Goal: Check status: Check status

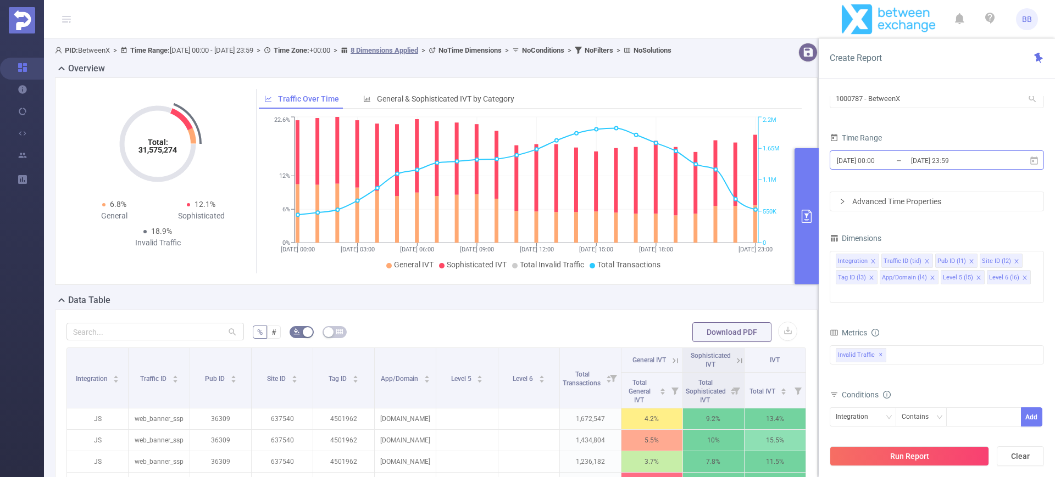
click at [936, 161] on input "[DATE] 23:59" at bounding box center [954, 160] width 89 height 15
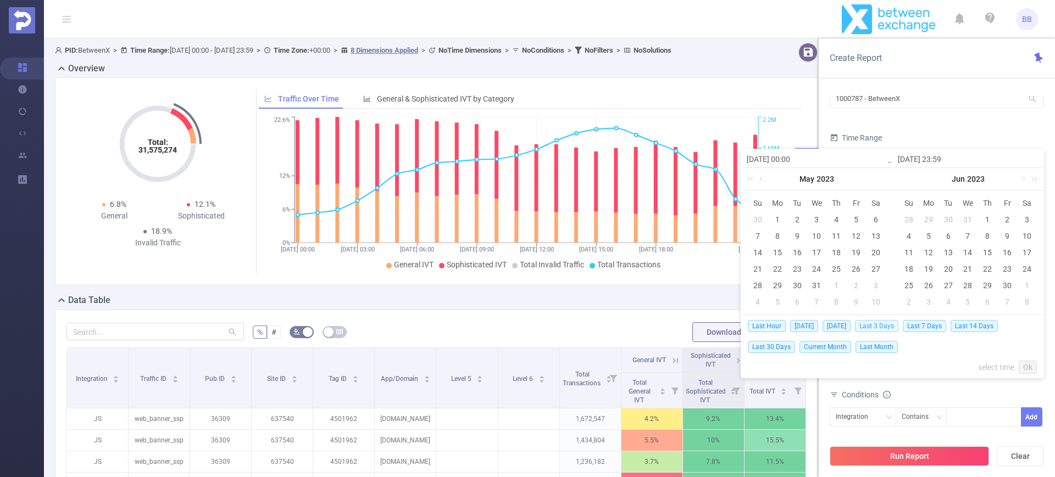
click at [877, 327] on span "Last 3 Days" at bounding box center [876, 326] width 43 height 12
type input "[DATE] 00:00"
type input "[DATE] 23:59"
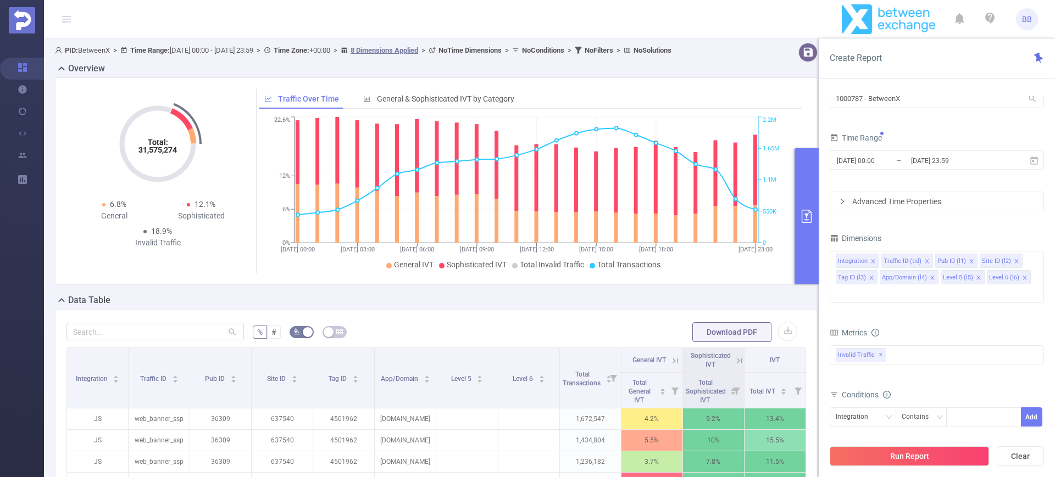
click at [920, 368] on div "Metrics bp_total brand-safety brand_is_solution bp_adult bp_arms bp_crime bp_de…" at bounding box center [937, 356] width 214 height 62
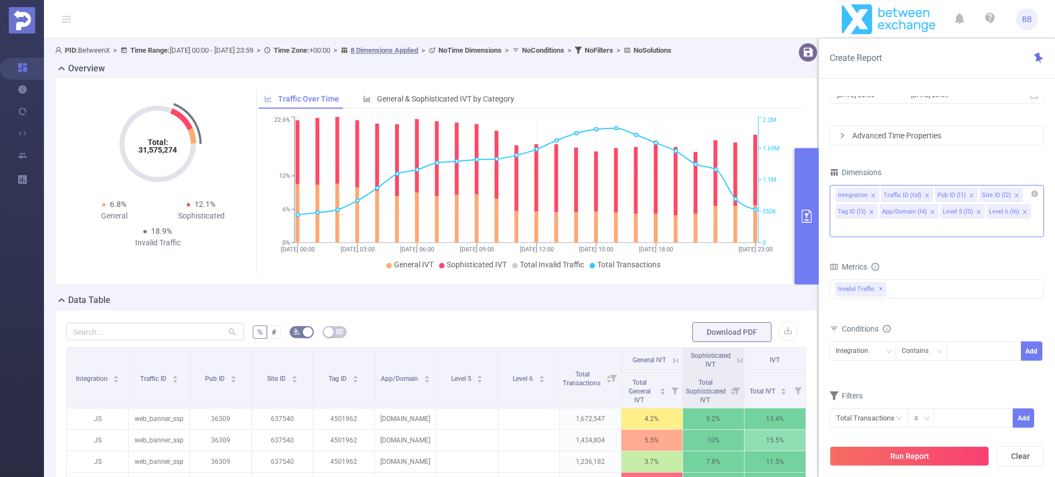
click at [1022, 213] on icon "icon: close" at bounding box center [1024, 211] width 5 height 5
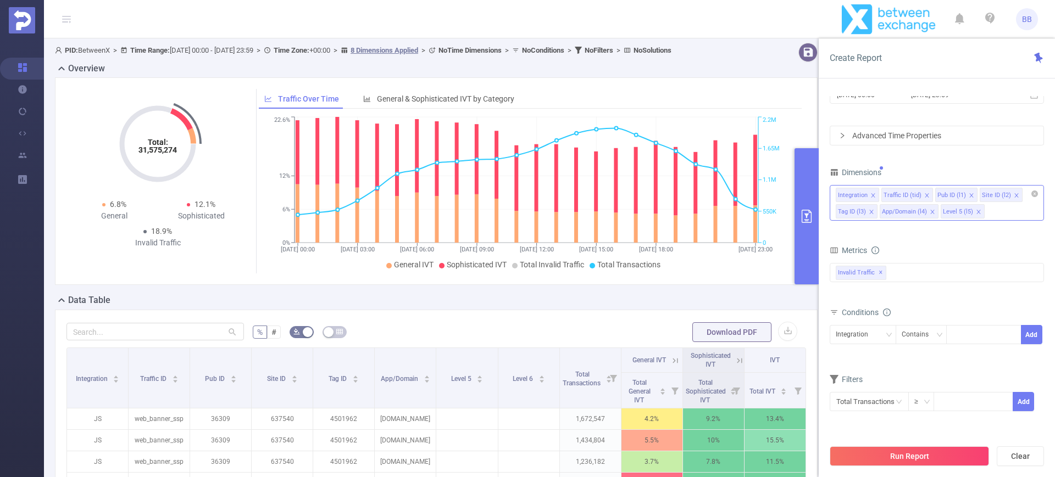
click at [976, 212] on icon "icon: close" at bounding box center [978, 211] width 5 height 5
click at [928, 212] on li "App/Domain (l4)" at bounding box center [909, 211] width 59 height 14
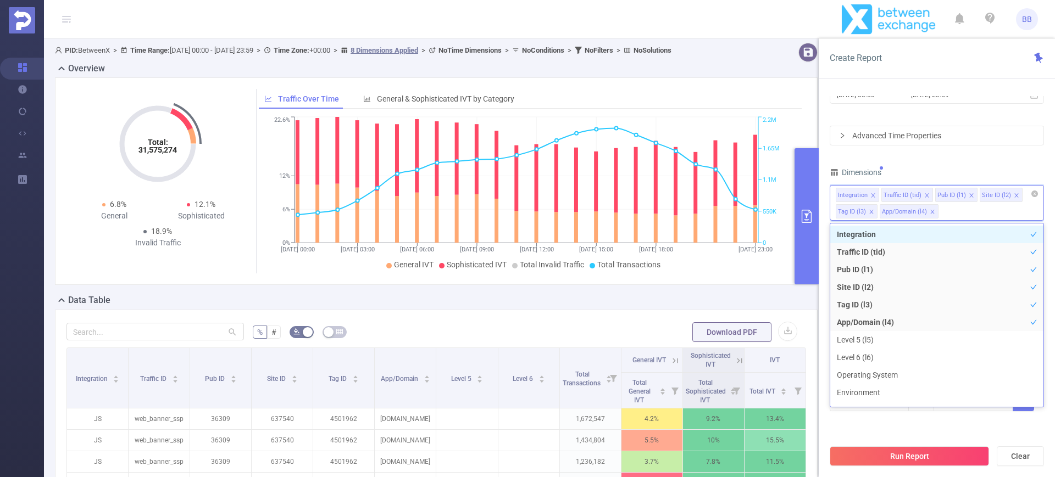
click at [930, 212] on icon "icon: close" at bounding box center [932, 211] width 5 height 5
click at [866, 210] on li "Tag ID (l3)" at bounding box center [857, 211] width 42 height 14
click at [871, 210] on icon "icon: close" at bounding box center [871, 211] width 5 height 5
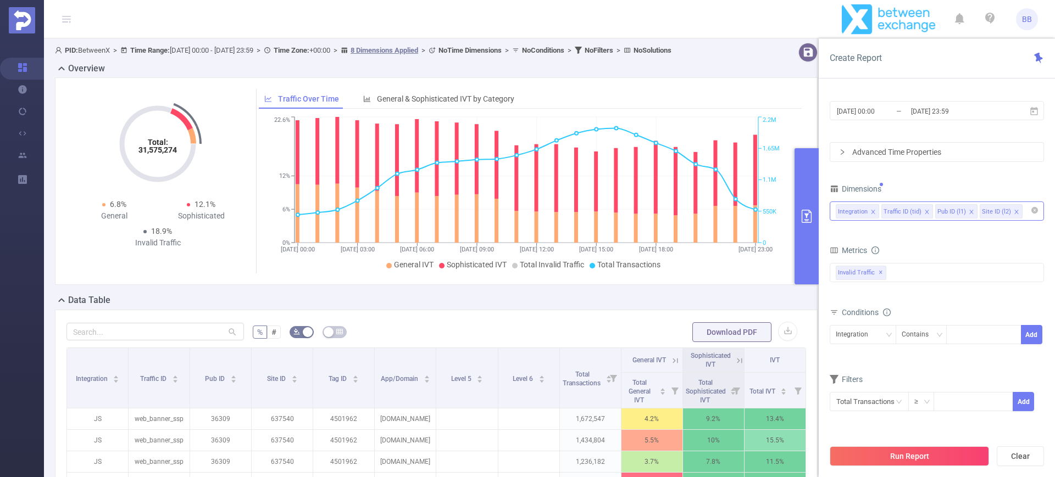
click at [1019, 180] on div "PID 1000787 - BetweenX 1000787 - BetweenX Time Range [DATE] 00:00 _ [DATE] 23:5…" at bounding box center [937, 222] width 214 height 407
click at [1014, 212] on icon "icon: close" at bounding box center [1016, 211] width 5 height 5
click at [867, 339] on div "Integration" at bounding box center [856, 335] width 40 height 18
click at [848, 388] on li "Pub ID (l1)" at bounding box center [863, 393] width 66 height 18
click at [974, 326] on div at bounding box center [983, 335] width 63 height 18
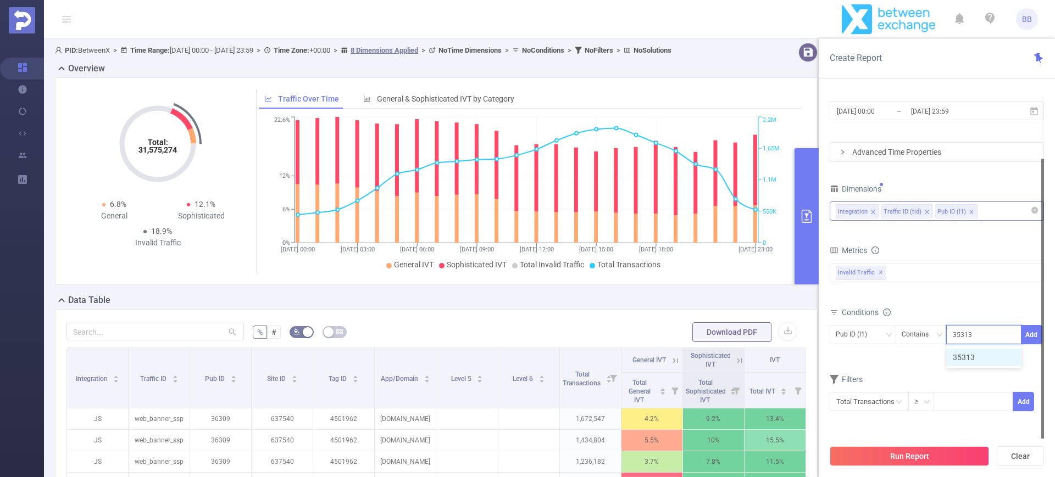
type input "35313"
click at [1042, 334] on div at bounding box center [1042, 299] width 3 height 280
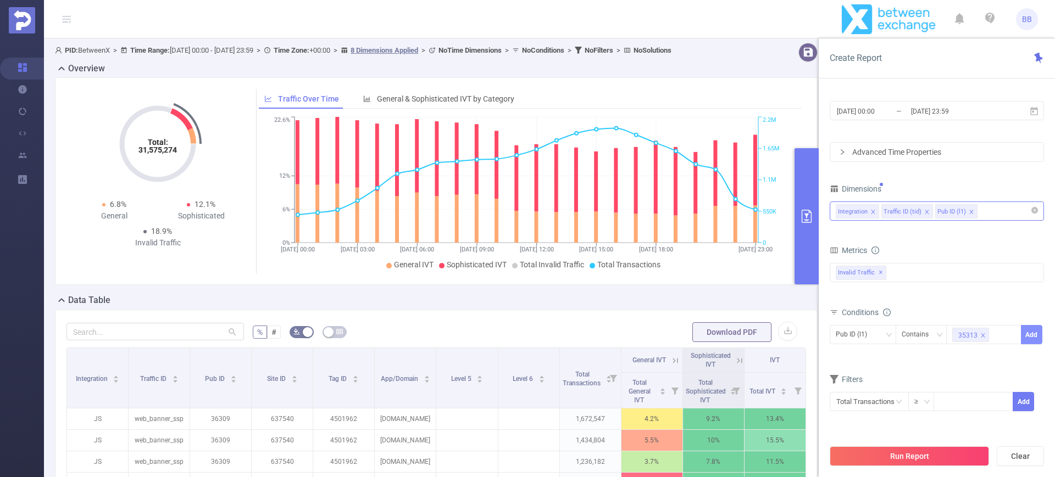
click at [1030, 334] on button "Add" at bounding box center [1031, 334] width 21 height 19
click at [904, 458] on button "Run Report" at bounding box center [909, 457] width 159 height 20
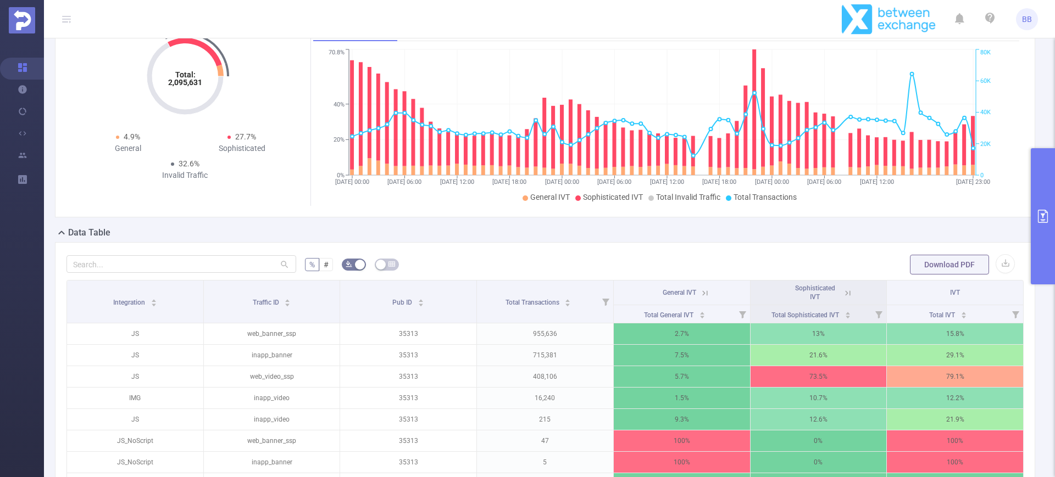
scroll to position [68, 0]
